Goal: Task Accomplishment & Management: Complete application form

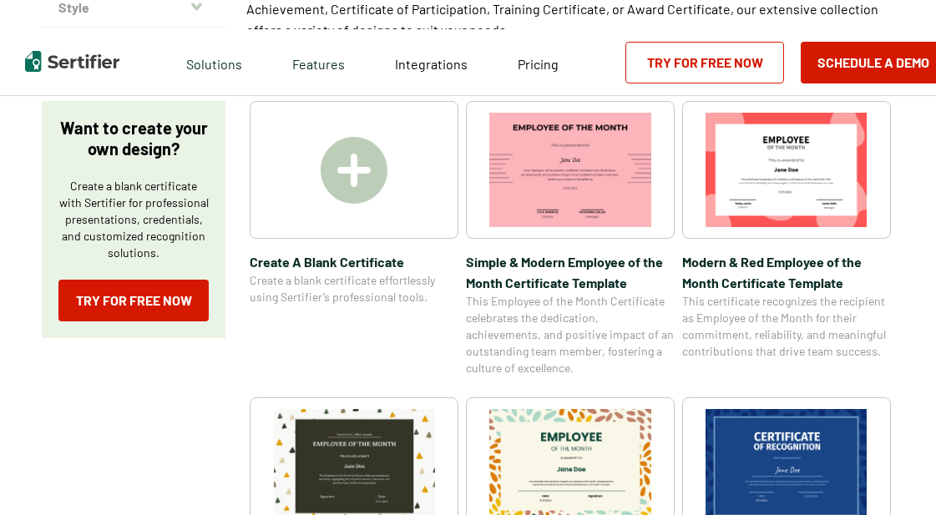
scroll to position [251, 0]
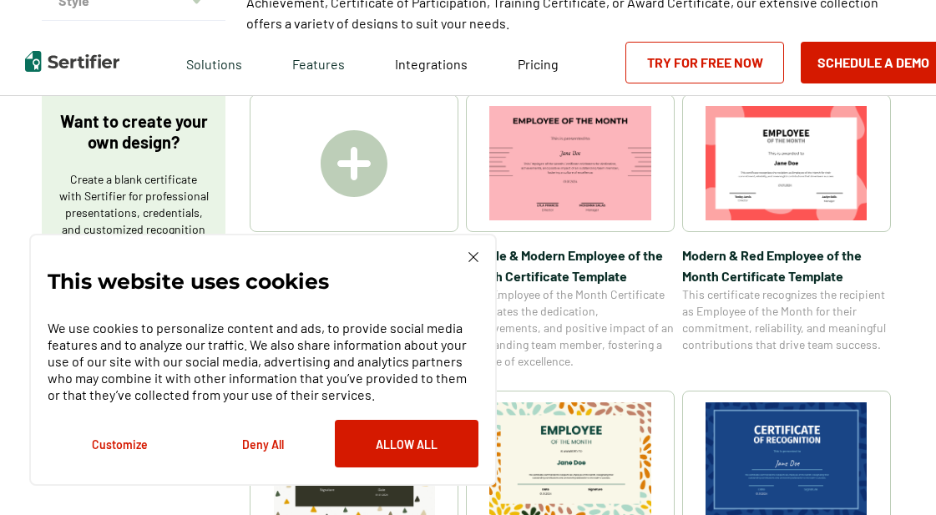
click at [806, 443] on img at bounding box center [787, 460] width 162 height 114
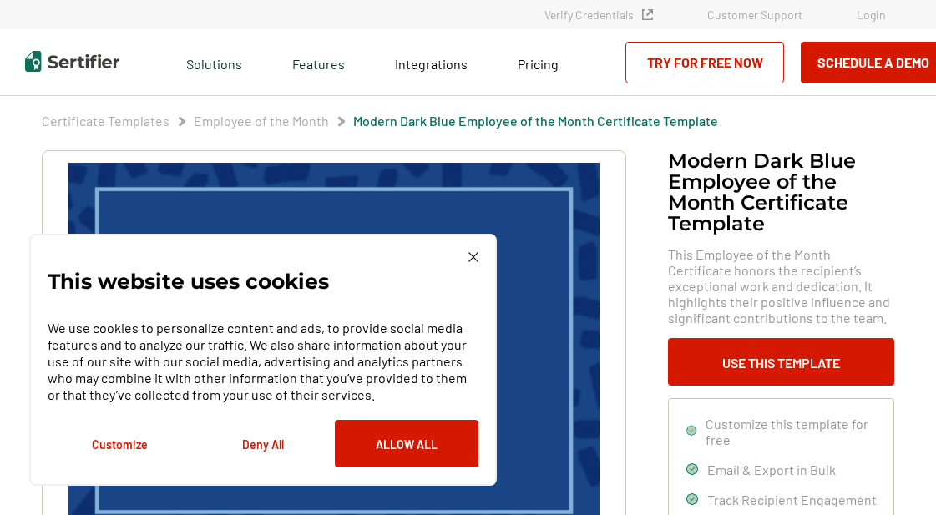
click at [471, 256] on img at bounding box center [474, 257] width 10 height 10
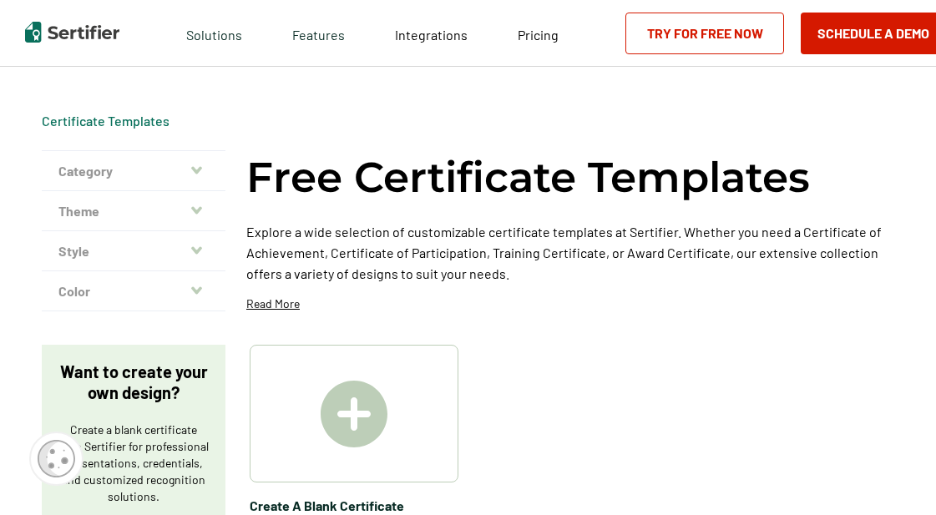
scroll to position [251, 0]
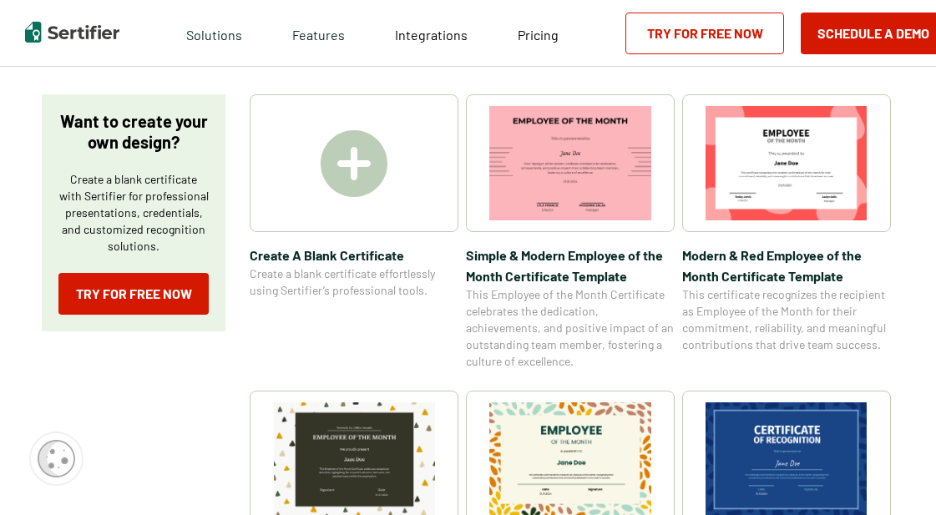
click at [374, 159] on img at bounding box center [354, 163] width 67 height 67
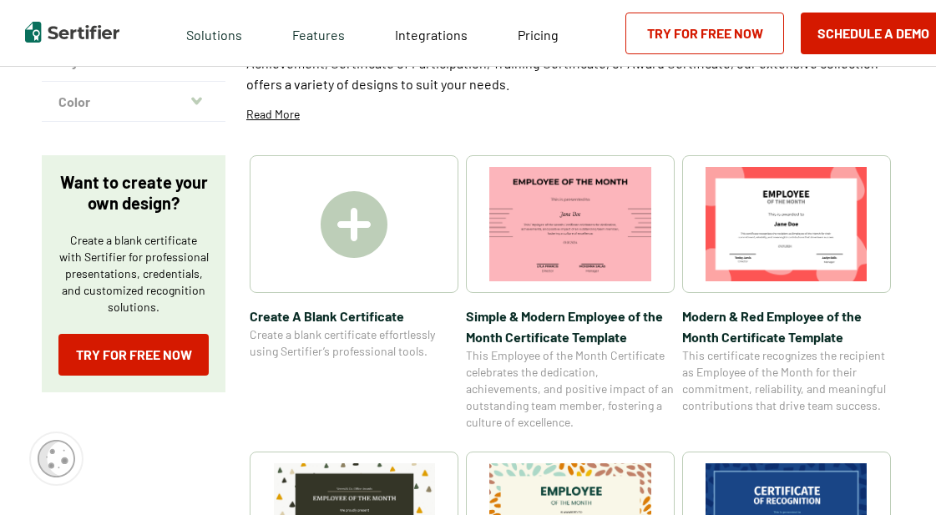
scroll to position [167, 0]
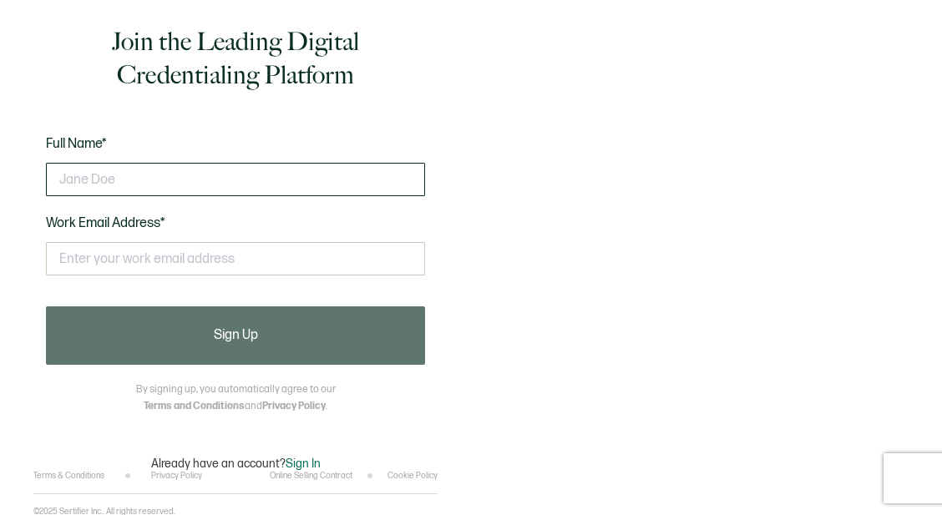
click at [223, 181] on input "text" at bounding box center [235, 179] width 379 height 33
type input "w"
type input "W"
